Goal: Obtain resource: Download file/media

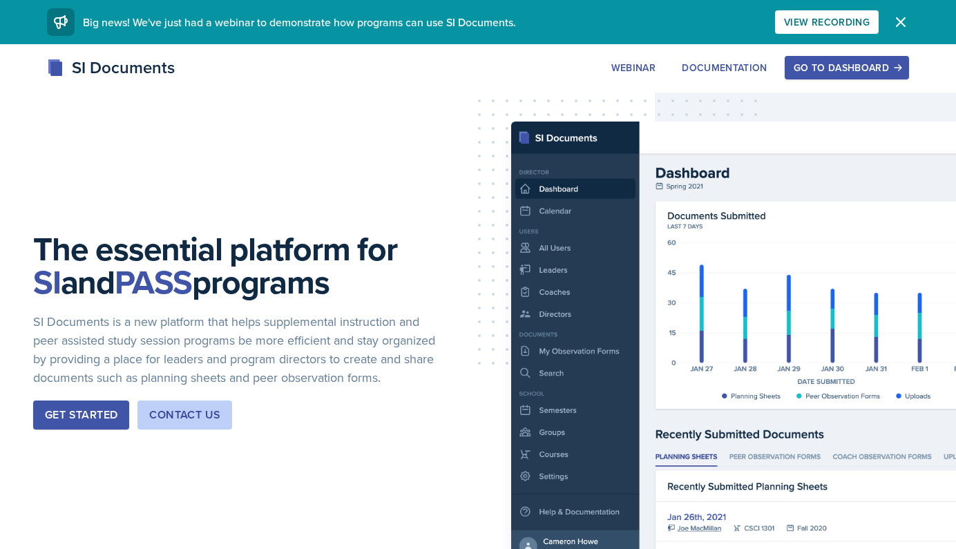
click at [853, 73] on div "Go to Dashboard" at bounding box center [847, 67] width 106 height 11
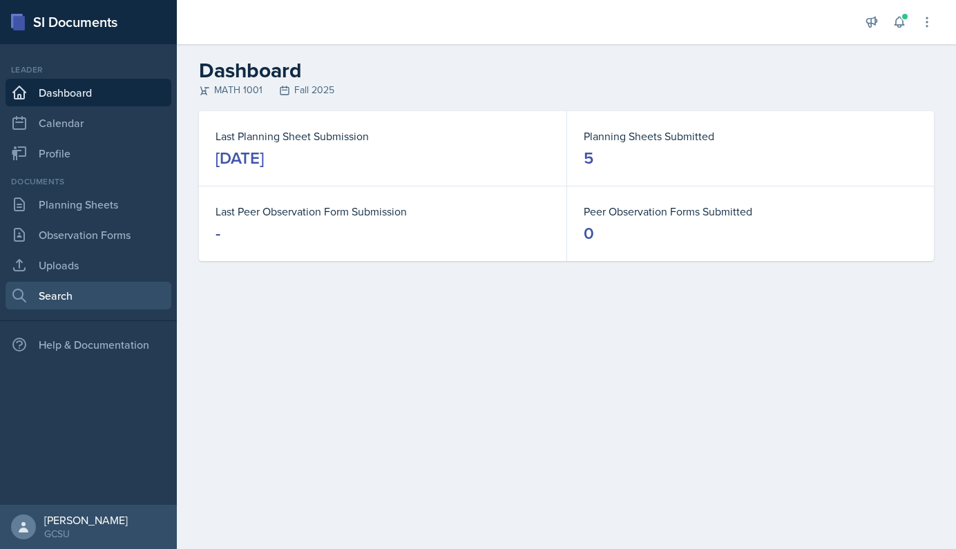
click at [64, 294] on link "Search" at bounding box center [89, 296] width 166 height 28
select select "all"
select select "1"
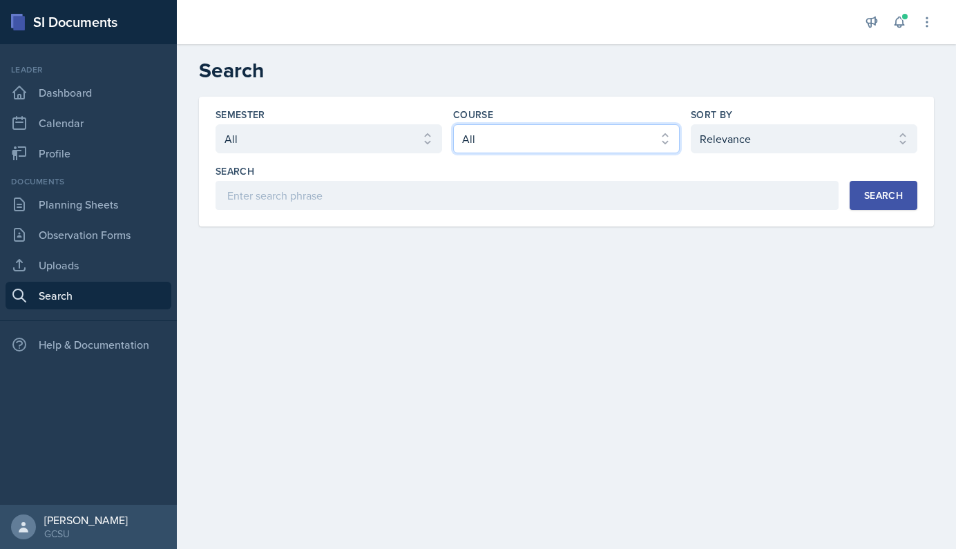
select select "c791e157-50e7-4c52-bb41-8889e21dc1fd"
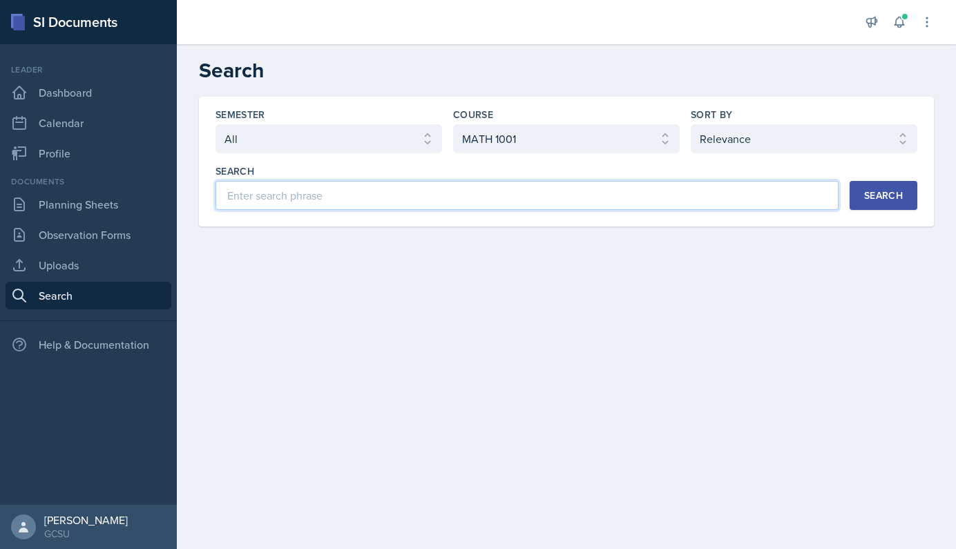
click at [502, 209] on input at bounding box center [527, 195] width 623 height 29
click at [892, 193] on div "Search" at bounding box center [883, 195] width 39 height 11
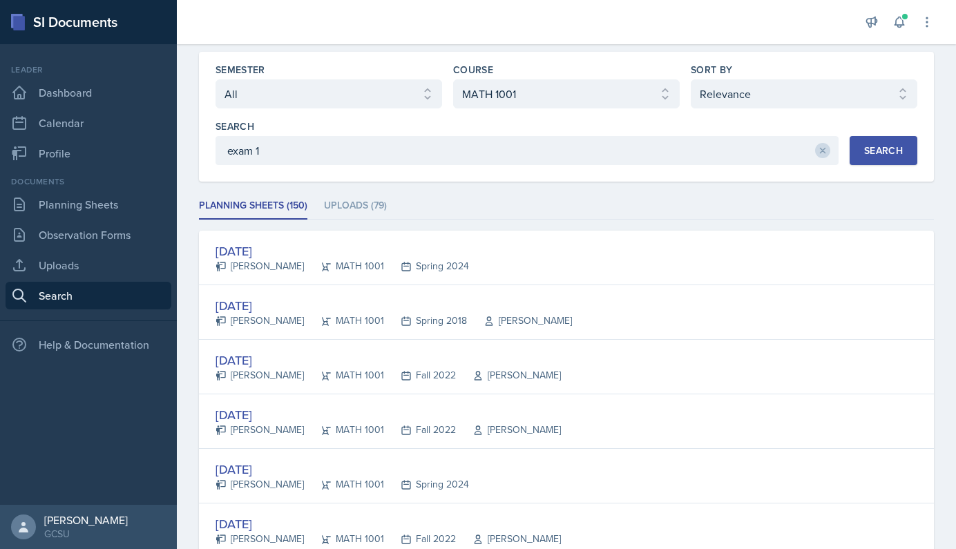
scroll to position [48, 0]
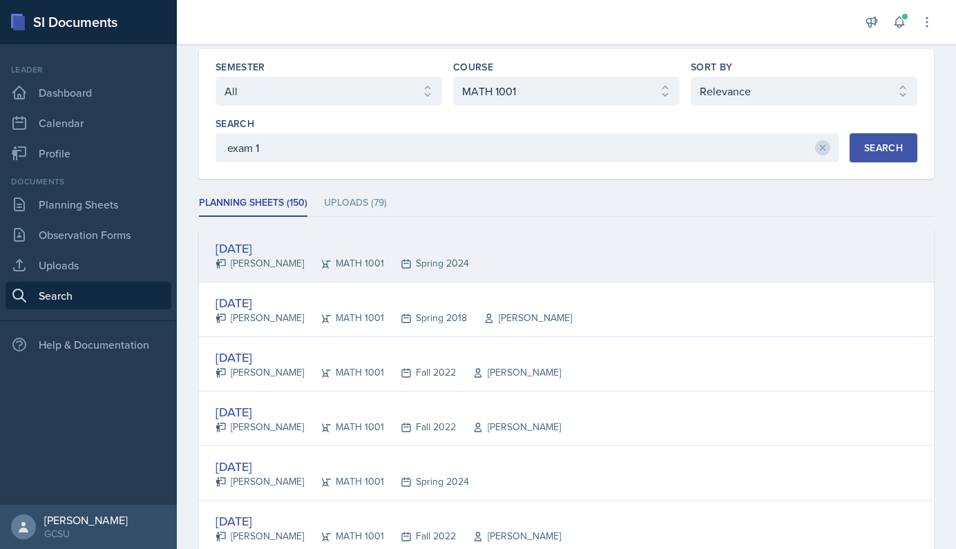
click at [417, 265] on div "Spring 2024" at bounding box center [426, 263] width 85 height 15
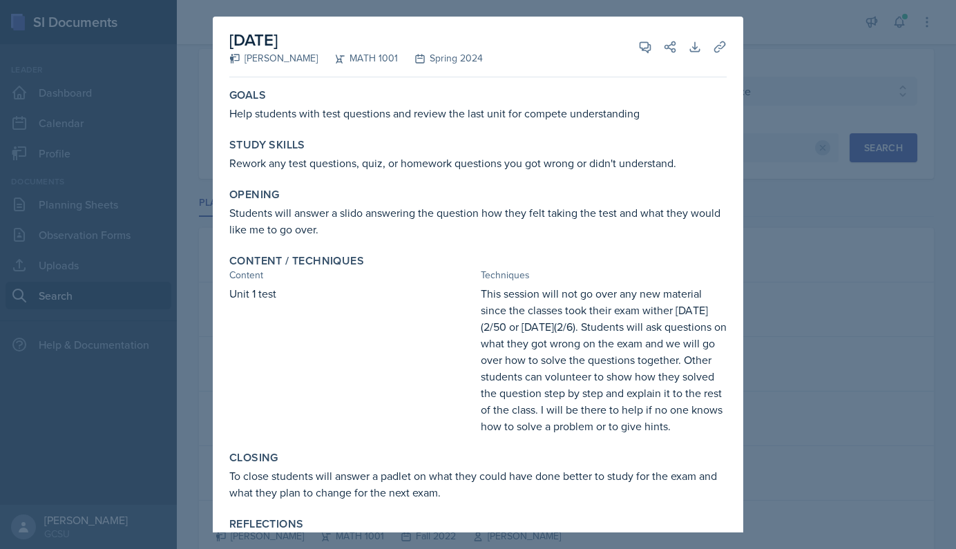
click at [765, 97] on div at bounding box center [478, 274] width 956 height 549
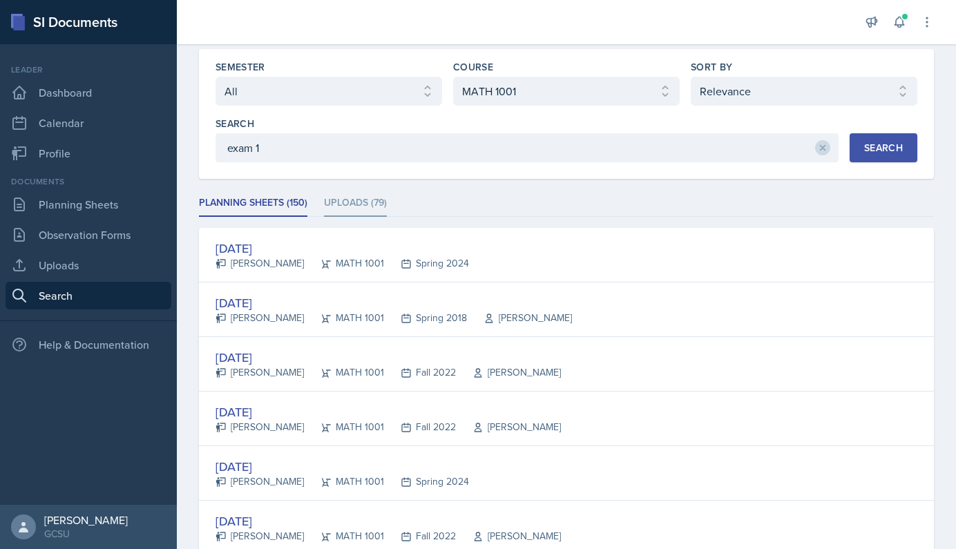
click at [365, 207] on li "Uploads (79)" at bounding box center [355, 203] width 63 height 27
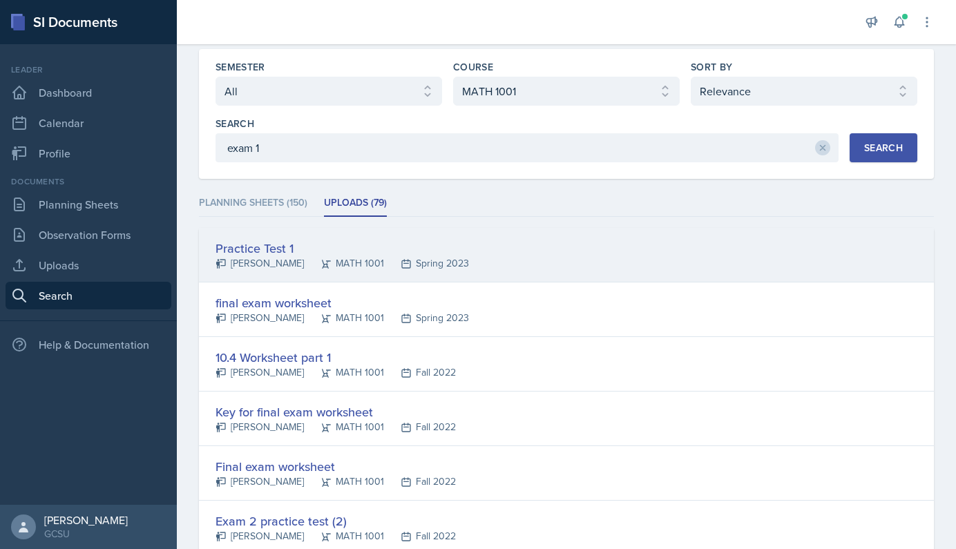
click at [265, 245] on div "Practice Test 1" at bounding box center [343, 248] width 254 height 19
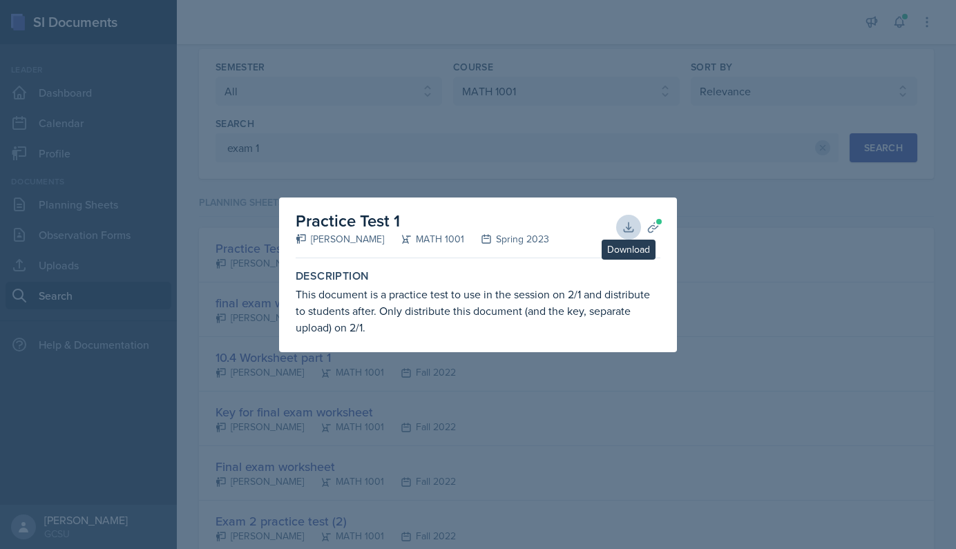
click at [625, 220] on icon at bounding box center [629, 227] width 14 height 14
click at [273, 146] on div at bounding box center [478, 274] width 956 height 549
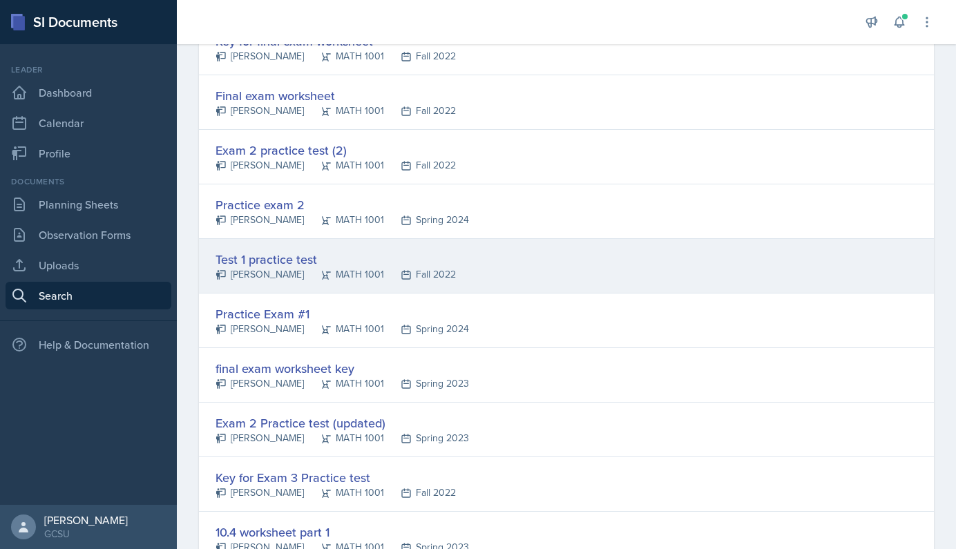
scroll to position [420, 0]
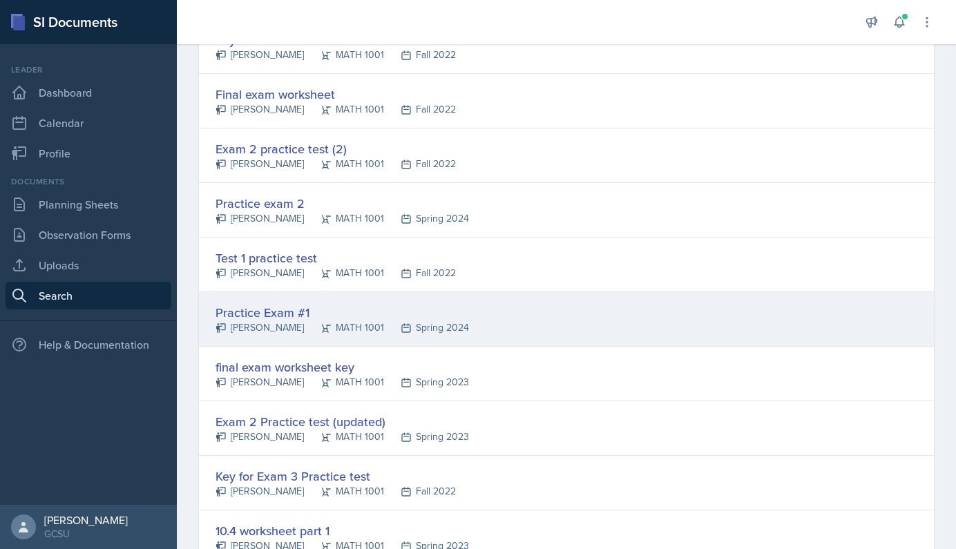
click at [267, 313] on div "Practice Exam #1" at bounding box center [343, 312] width 254 height 19
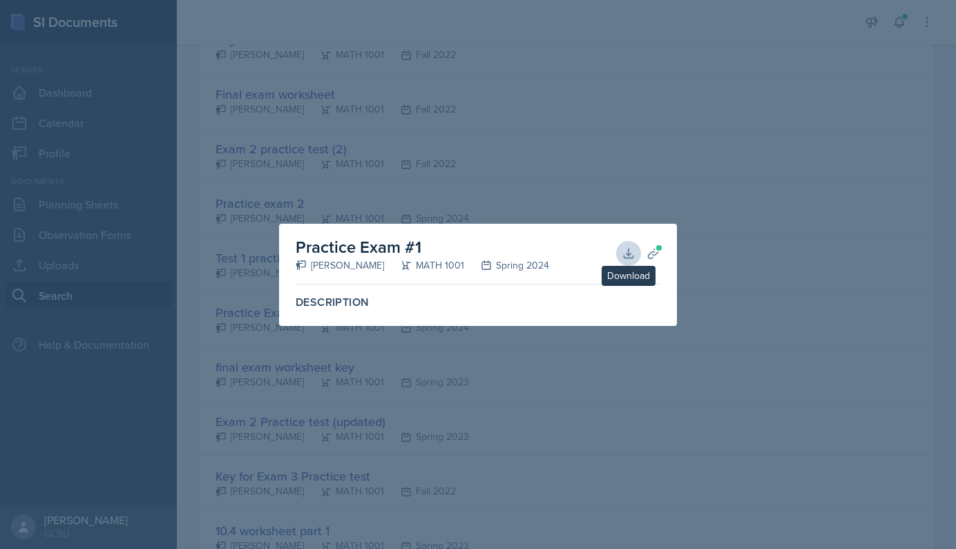
click at [625, 249] on icon at bounding box center [629, 254] width 14 height 14
click at [847, 152] on div at bounding box center [478, 274] width 956 height 549
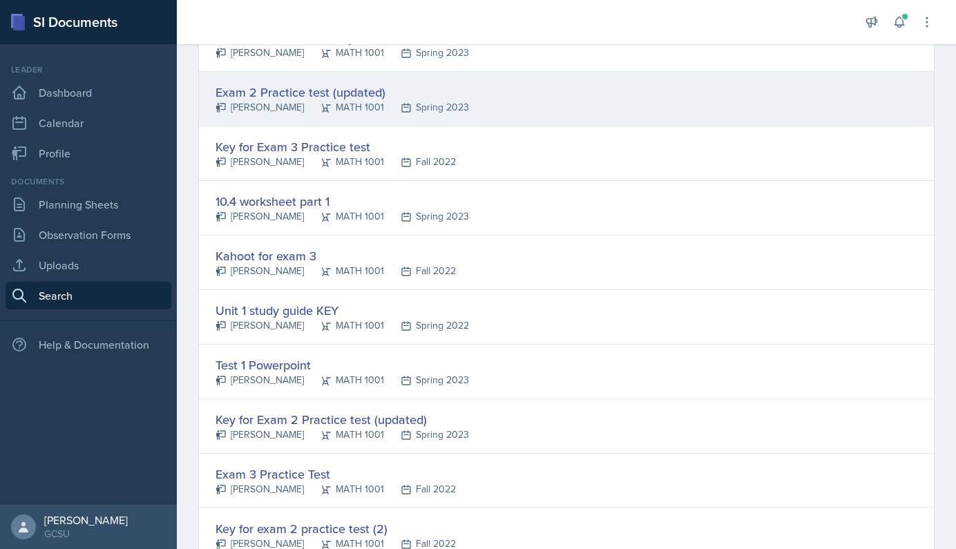
scroll to position [754, 0]
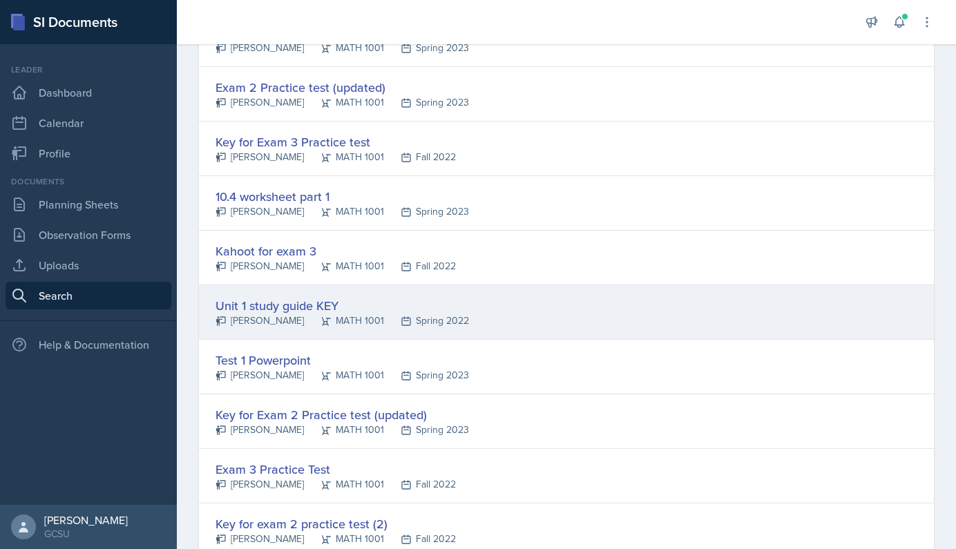
click at [262, 301] on div "Unit 1 study guide KEY" at bounding box center [343, 305] width 254 height 19
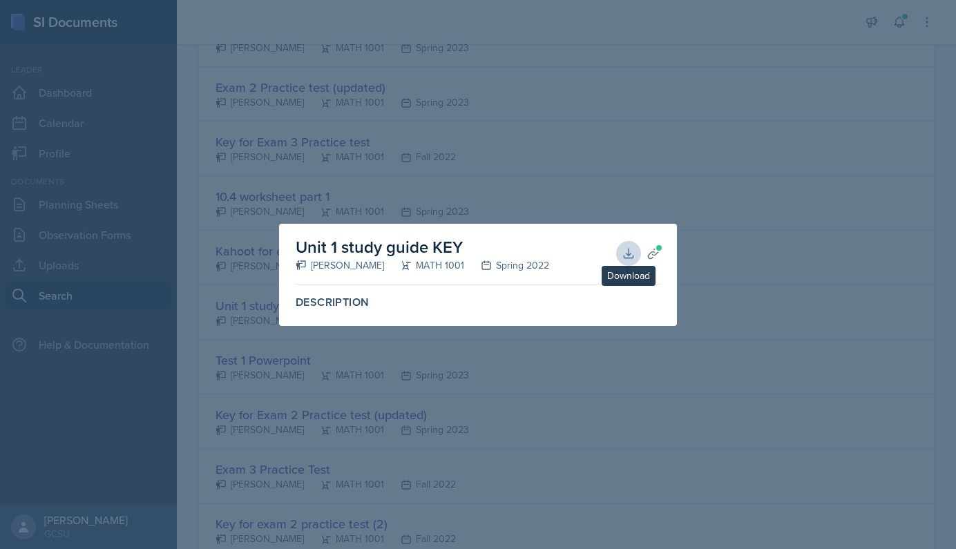
click at [634, 252] on icon at bounding box center [629, 254] width 14 height 14
click at [278, 138] on div at bounding box center [478, 274] width 956 height 549
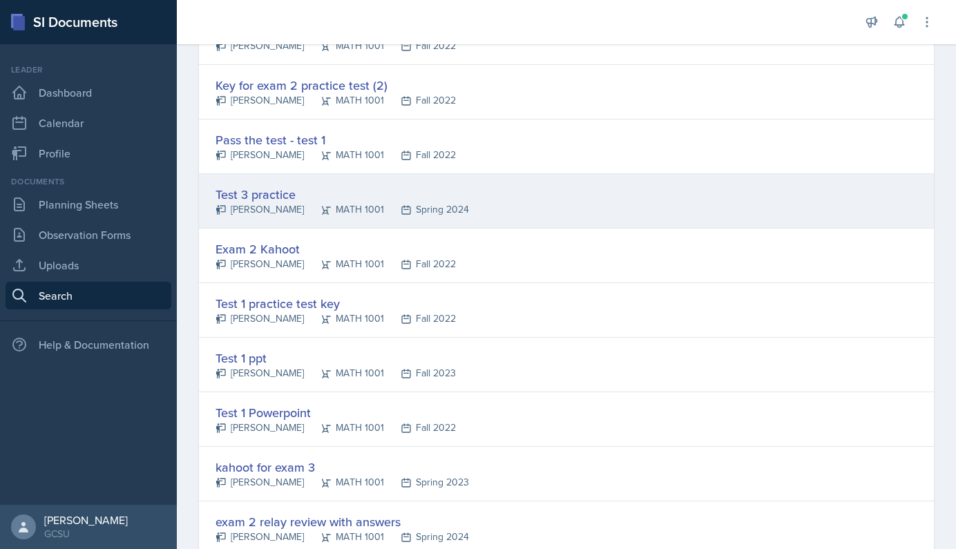
scroll to position [1195, 0]
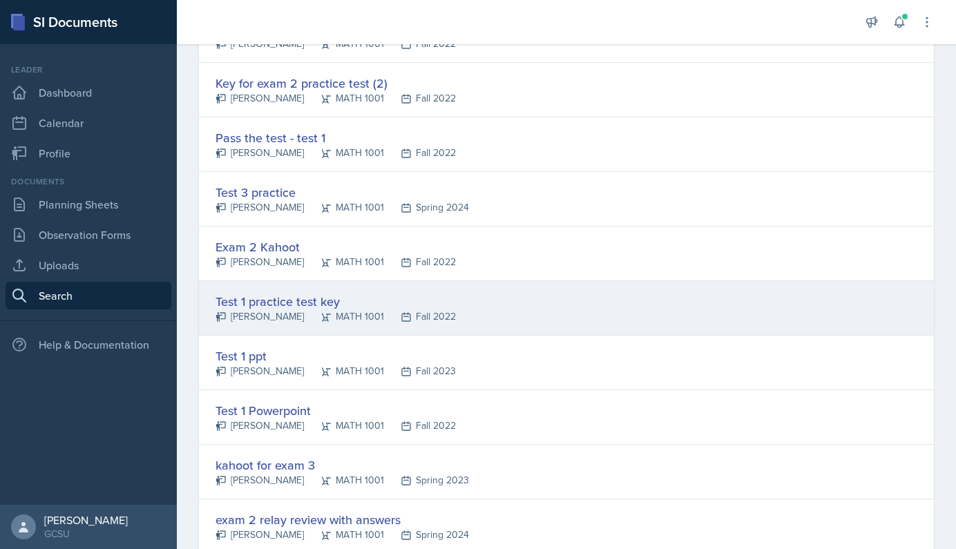
click at [306, 290] on div "Test 1 practice test key [PERSON_NAME] MATH 1001 Fall 2022" at bounding box center [566, 308] width 735 height 55
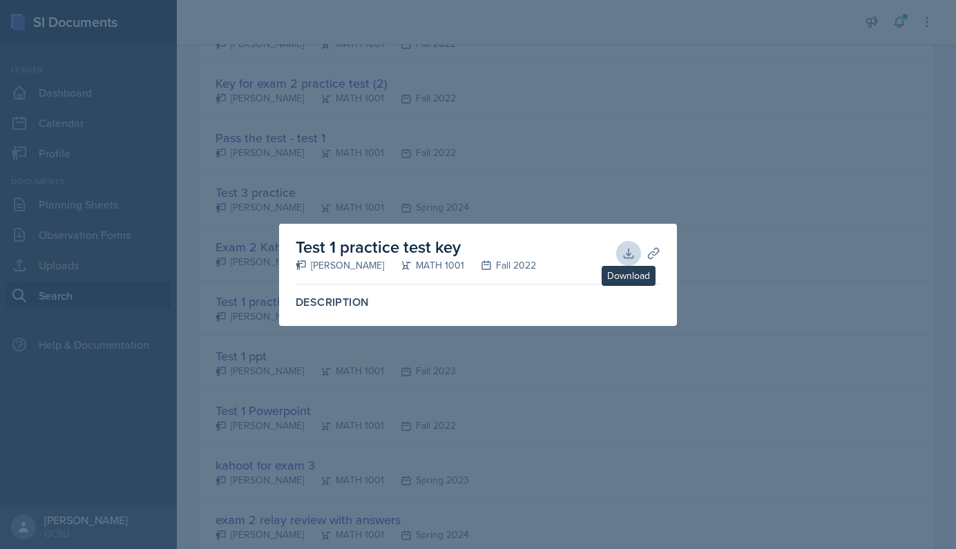
click at [627, 250] on icon at bounding box center [629, 254] width 14 height 14
click at [400, 170] on div at bounding box center [478, 274] width 956 height 549
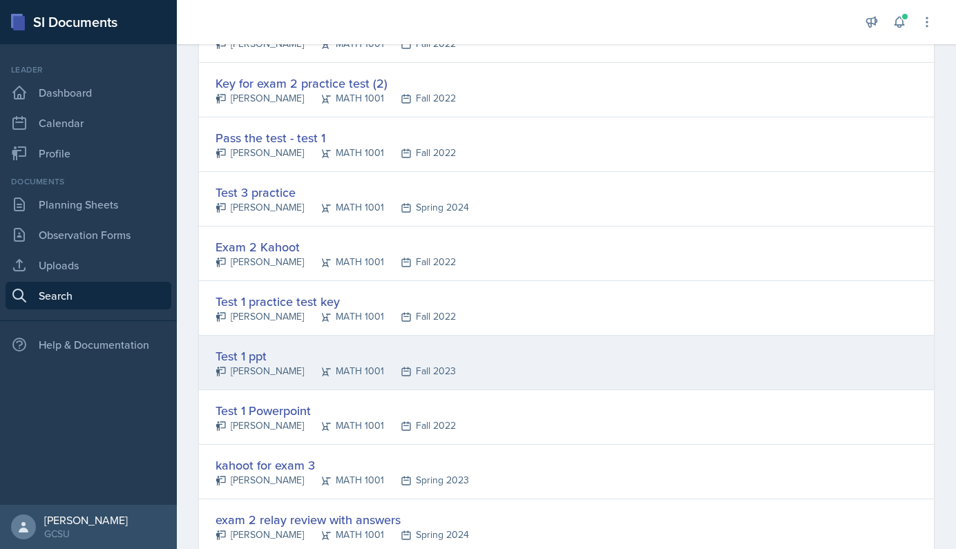
click at [269, 347] on div "Test 1 ppt" at bounding box center [336, 356] width 240 height 19
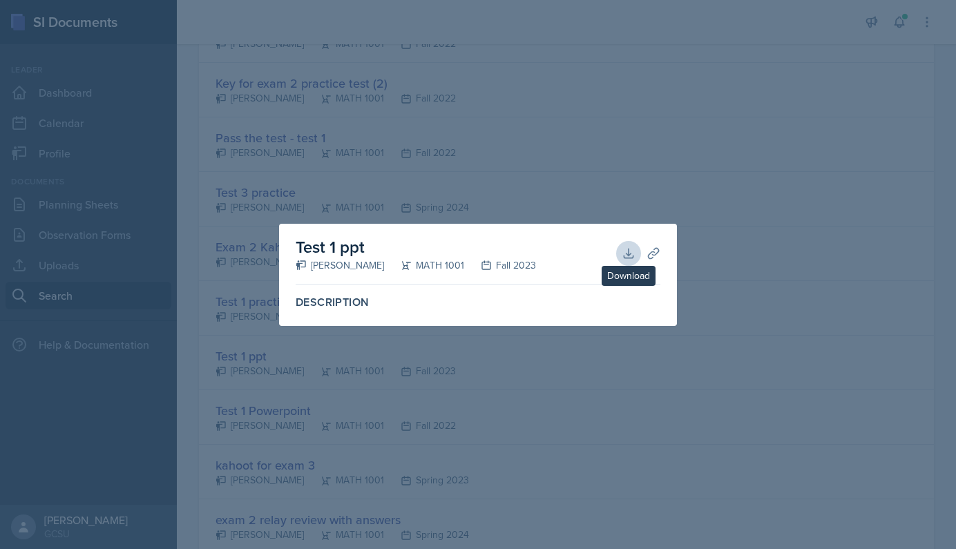
click at [622, 260] on button "Download" at bounding box center [628, 253] width 25 height 25
click at [439, 204] on div at bounding box center [478, 274] width 956 height 549
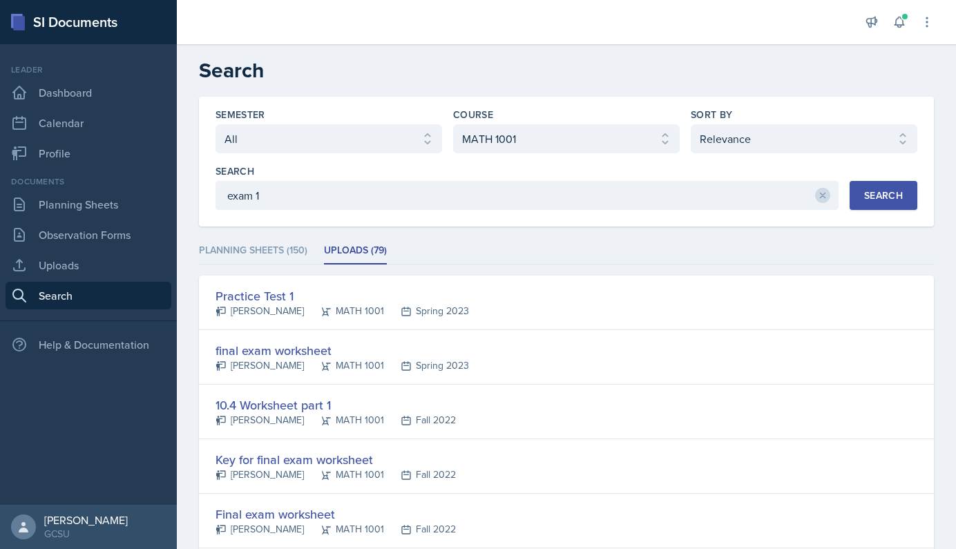
scroll to position [0, 0]
click at [334, 196] on input "exam 1" at bounding box center [527, 195] width 623 height 29
click at [332, 196] on input "exam 1" at bounding box center [527, 195] width 623 height 29
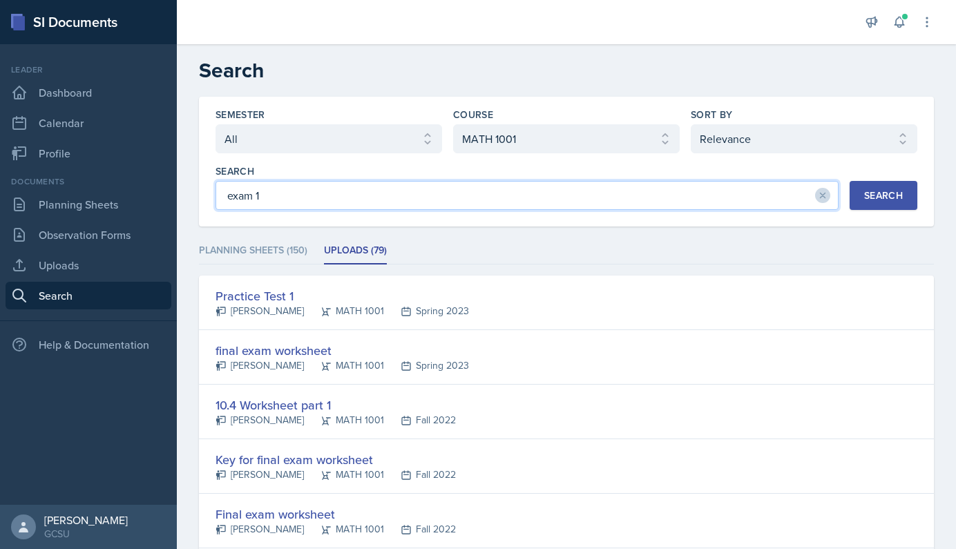
click at [332, 196] on input "exam 1" at bounding box center [527, 195] width 623 height 29
type input "kahoot"
click at [894, 194] on div "Search" at bounding box center [883, 195] width 39 height 11
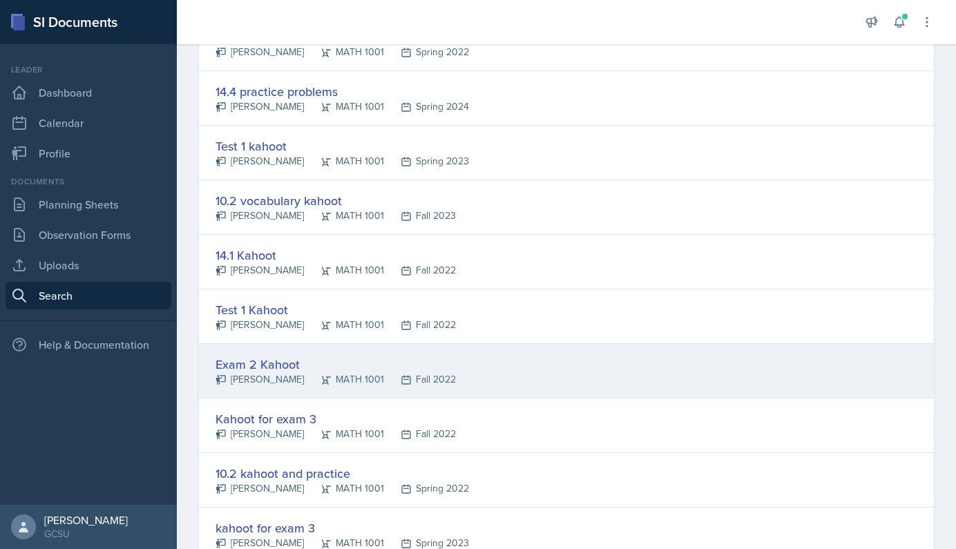
scroll to position [357, 0]
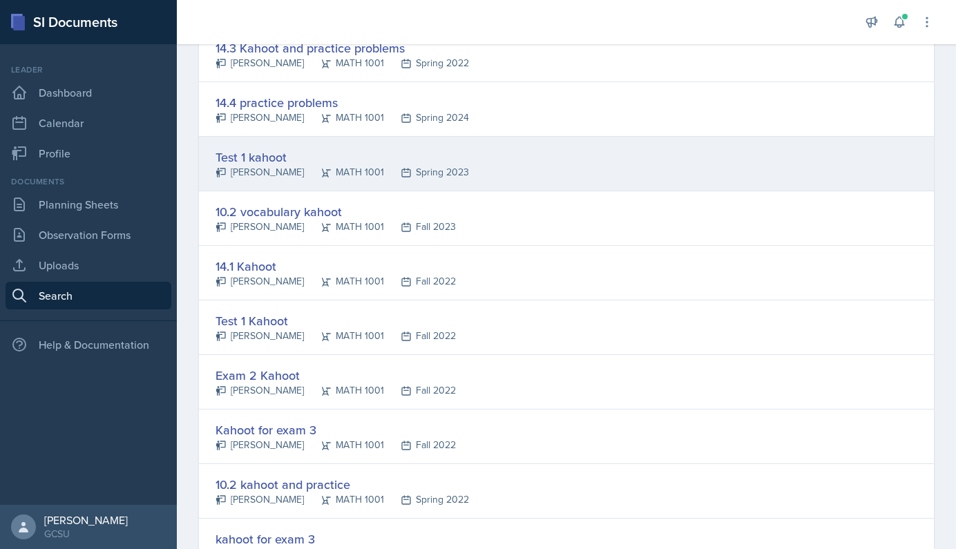
click at [258, 169] on div "[PERSON_NAME]" at bounding box center [260, 172] width 88 height 15
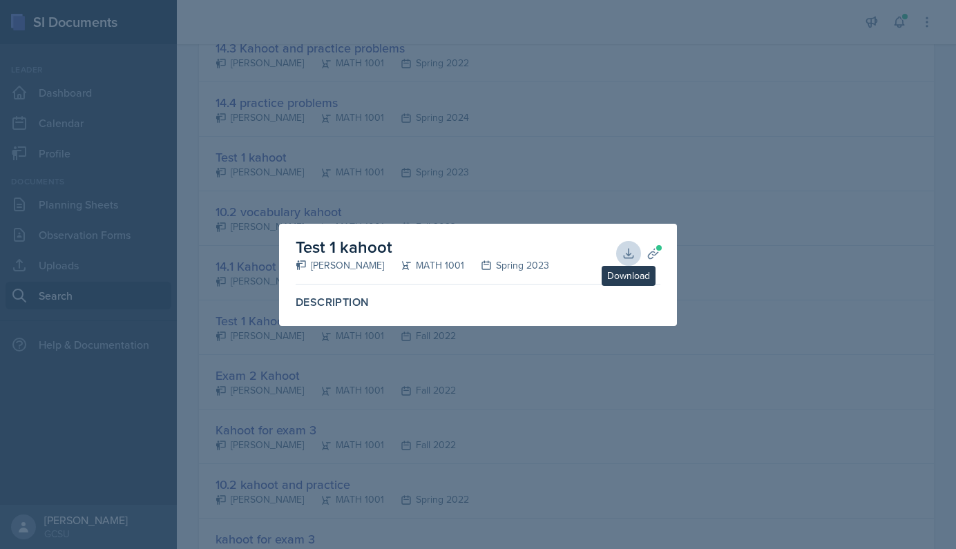
click at [625, 251] on icon at bounding box center [629, 254] width 14 height 14
click at [531, 64] on div at bounding box center [478, 274] width 956 height 549
